Goal: Book appointment/travel/reservation

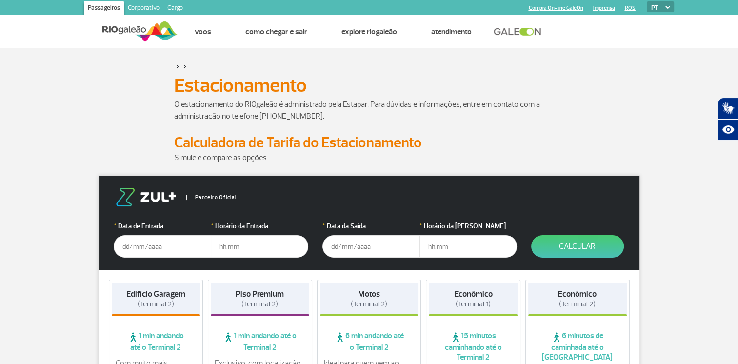
click at [140, 245] on input "text" at bounding box center [163, 246] width 98 height 22
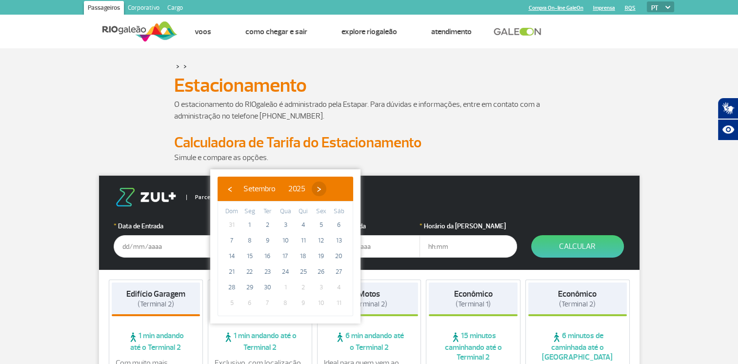
click at [326, 186] on span "›" at bounding box center [319, 188] width 15 height 15
click at [285, 223] on span "1" at bounding box center [286, 225] width 16 height 16
type input "[DATE]"
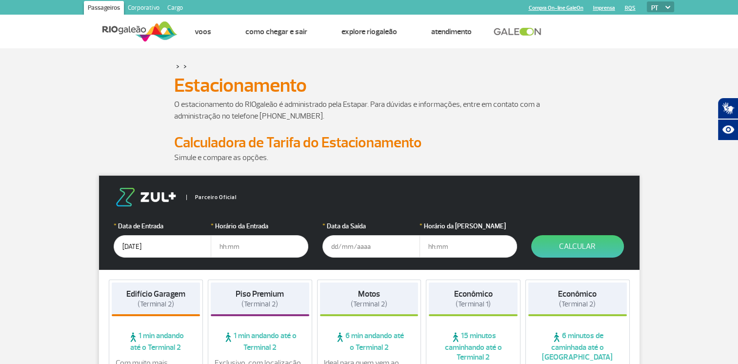
click at [234, 248] on input "text" at bounding box center [260, 246] width 98 height 22
type input "02:00"
click at [337, 247] on input "text" at bounding box center [371, 246] width 98 height 22
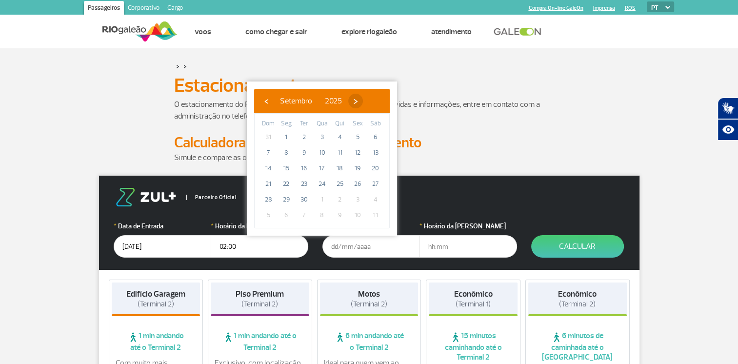
click at [363, 97] on span "›" at bounding box center [355, 101] width 15 height 15
click at [287, 149] on span "6" at bounding box center [286, 153] width 16 height 16
type input "[DATE]"
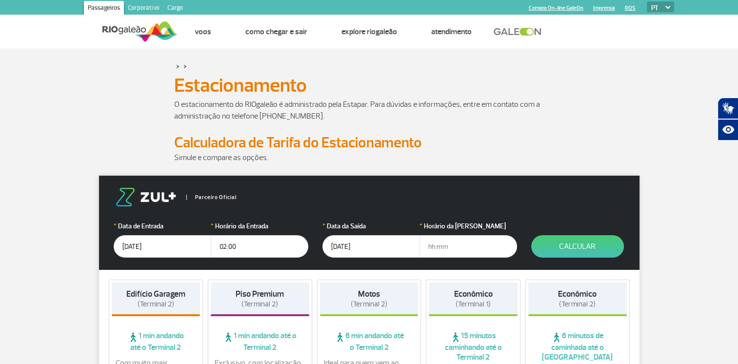
click at [432, 245] on input "text" at bounding box center [468, 246] width 98 height 22
type input "12:00"
click at [570, 247] on button "Calcular" at bounding box center [577, 246] width 93 height 22
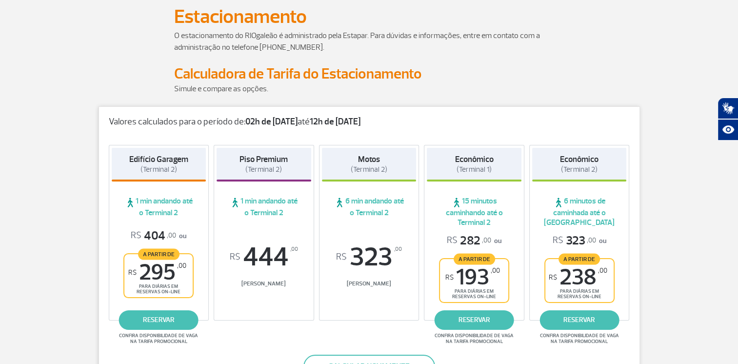
scroll to position [98, 0]
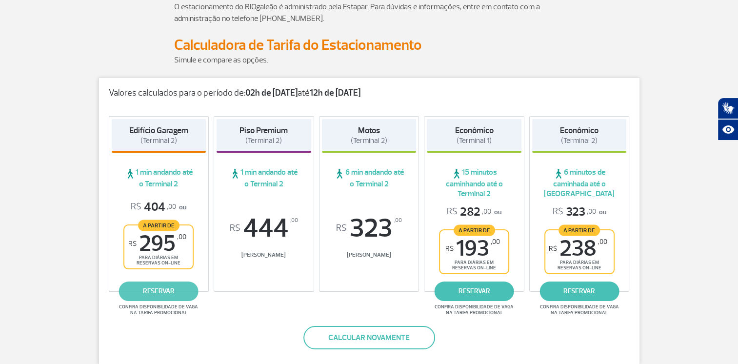
click at [162, 288] on link "reservar" at bounding box center [158, 291] width 79 height 20
click at [156, 291] on link "reservar" at bounding box center [158, 291] width 79 height 20
